Goal: Transaction & Acquisition: Book appointment/travel/reservation

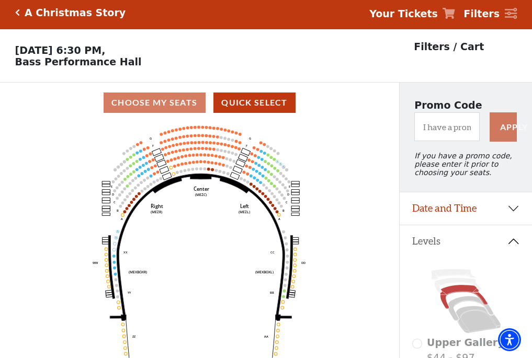
scroll to position [49, 0]
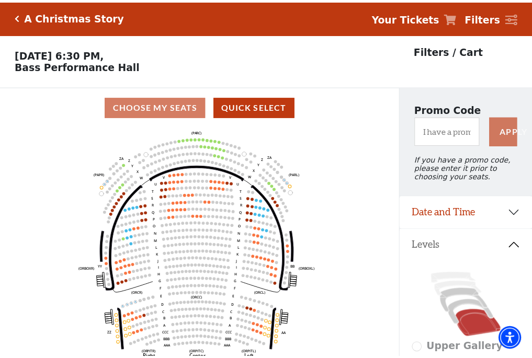
scroll to position [49, 0]
